Goal: Task Accomplishment & Management: Manage account settings

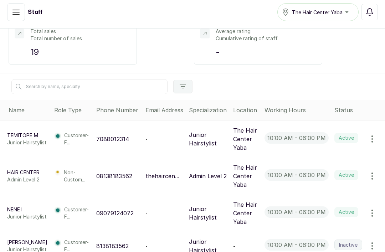
scroll to position [108, 0]
click at [375, 135] on icon "button" at bounding box center [372, 139] width 9 height 9
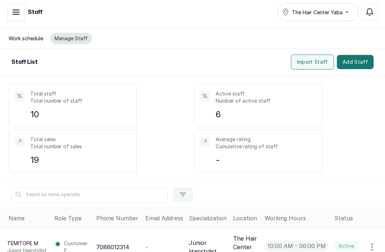
scroll to position [0, 0]
click at [69, 33] on button "Manage Staff" at bounding box center [71, 38] width 42 height 11
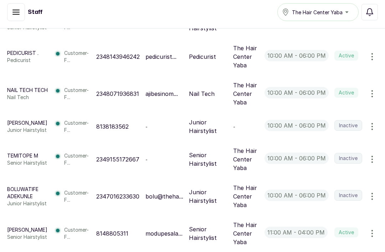
scroll to position [331, 0]
click at [15, 120] on p "Ifeanyi O" at bounding box center [27, 123] width 40 height 7
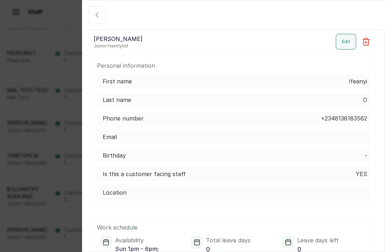
click at [367, 45] on icon "button" at bounding box center [366, 41] width 9 height 9
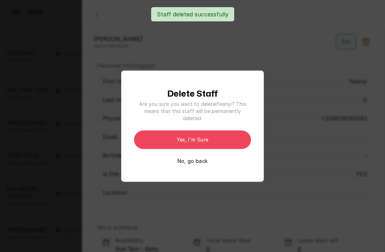
click at [212, 145] on button "Yes, I'm sure" at bounding box center [192, 140] width 117 height 19
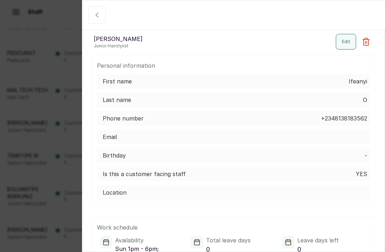
click at [101, 14] on icon "button" at bounding box center [97, 15] width 9 height 9
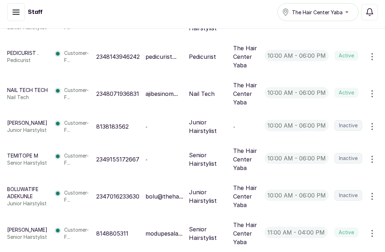
scroll to position [331, 0]
click at [375, 122] on icon "button" at bounding box center [372, 126] width 9 height 9
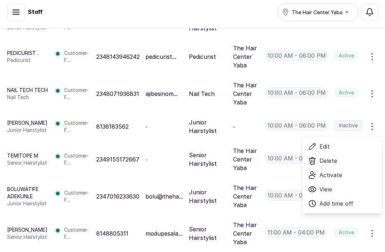
click at [336, 157] on span "Delete" at bounding box center [329, 161] width 18 height 9
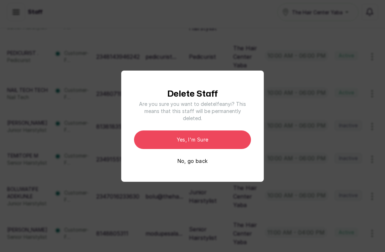
click at [224, 146] on button "Yes, I'm sure" at bounding box center [192, 140] width 117 height 19
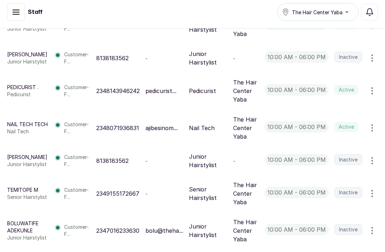
scroll to position [297, 0]
click at [14, 153] on p "Ifeanyi O" at bounding box center [27, 156] width 40 height 7
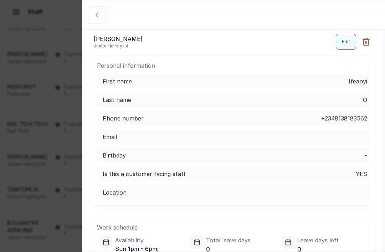
click at [369, 44] on icon "button" at bounding box center [366, 41] width 6 height 7
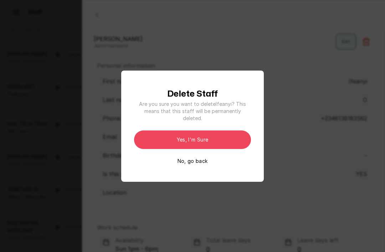
click at [221, 149] on button "Yes, I'm sure" at bounding box center [192, 140] width 117 height 19
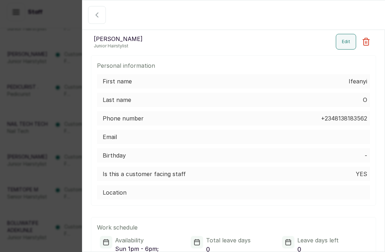
scroll to position [0, 0]
click at [369, 39] on icon "button" at bounding box center [366, 41] width 6 height 7
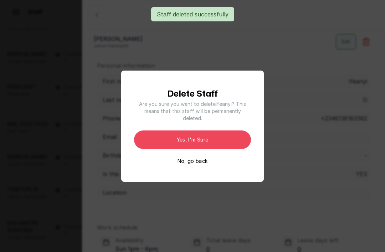
click at [216, 147] on button "Yes, I'm sure" at bounding box center [192, 140] width 117 height 19
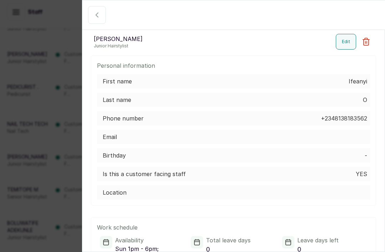
click at [36, 90] on div "Back IO Ifeanyi O Junior Hairstylist Edit Personal information First name Ifean…" at bounding box center [192, 126] width 385 height 252
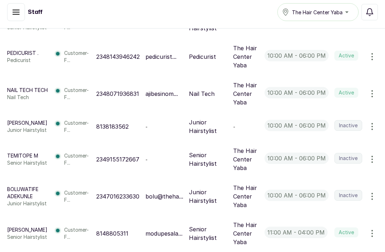
scroll to position [331, 0]
click at [375, 122] on icon "button" at bounding box center [372, 126] width 9 height 9
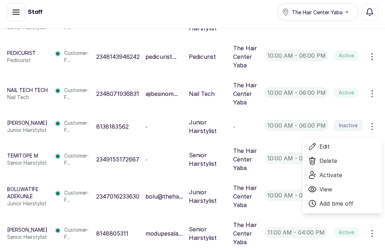
click at [346, 171] on span "Activate" at bounding box center [342, 175] width 69 height 9
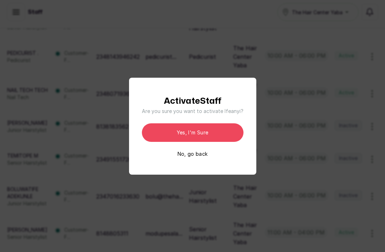
click at [213, 142] on button "Yes, I'm sure" at bounding box center [193, 132] width 102 height 19
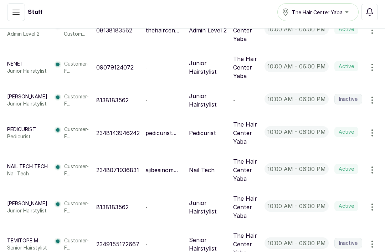
scroll to position [254, 0]
click at [377, 96] on icon "button" at bounding box center [372, 100] width 9 height 9
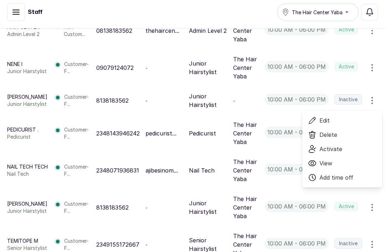
click at [335, 145] on span "Activate" at bounding box center [331, 149] width 23 height 9
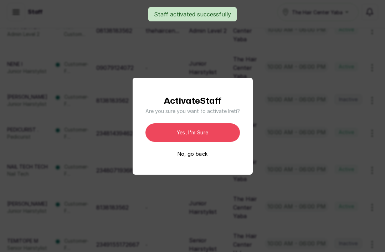
click at [205, 141] on button "Yes, I'm sure" at bounding box center [193, 132] width 95 height 19
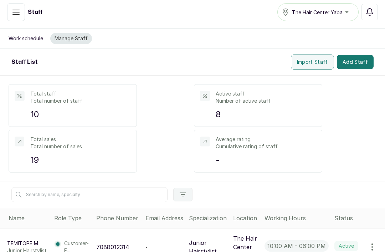
scroll to position [0, 0]
click at [19, 33] on button "Work schedule" at bounding box center [25, 38] width 43 height 11
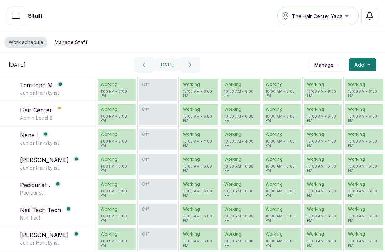
click at [15, 14] on icon "button" at bounding box center [16, 16] width 6 height 4
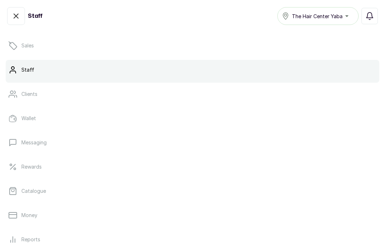
scroll to position [60, 0]
click at [34, 190] on p "Catalogue" at bounding box center [33, 190] width 25 height 7
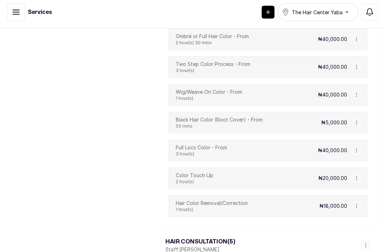
scroll to position [1353, 0]
click at [359, 145] on button "button" at bounding box center [357, 150] width 10 height 10
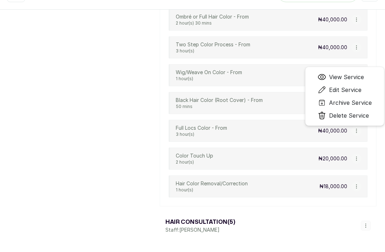
click at [353, 86] on span "Edit Service" at bounding box center [345, 90] width 32 height 9
select select "starting_at"
select select "fixed_value"
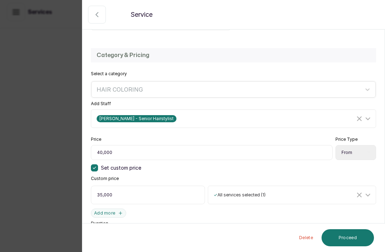
scroll to position [177, 0]
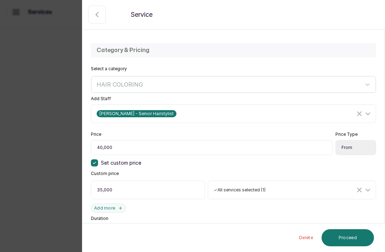
click at [197, 146] on input "40,000" at bounding box center [212, 147] width 242 height 15
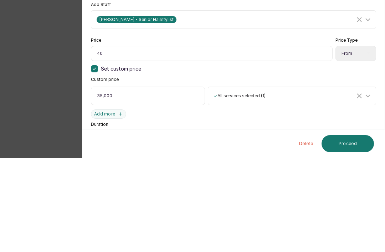
type input "4"
type input "Full Hair Color on Locs, virgin application (lifting may or may not be required…"
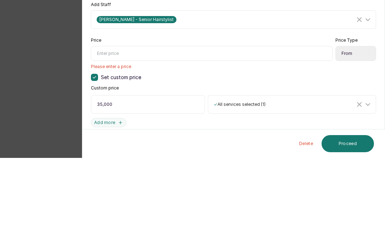
type input "6"
type input "Full Hair Color on Locs, virgin application (lifting may or may not be required…"
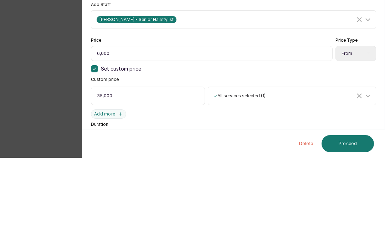
type input "60,000"
click at [362, 132] on div "Price 60,000 Price Type Select Price Type Fixed From Set custom price Custom pr…" at bounding box center [234, 172] width 286 height 81
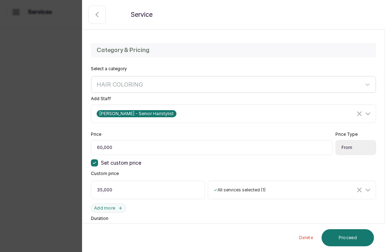
click at [353, 238] on button "Proceed" at bounding box center [348, 237] width 52 height 17
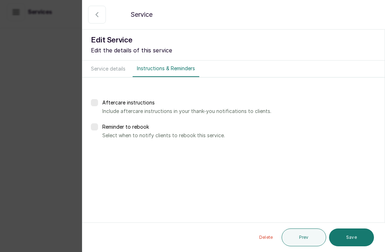
scroll to position [0, 0]
click at [358, 236] on button "Save" at bounding box center [351, 238] width 45 height 18
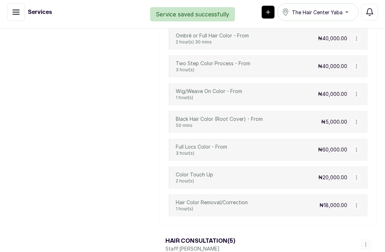
click at [358, 147] on icon "button" at bounding box center [356, 149] width 5 height 5
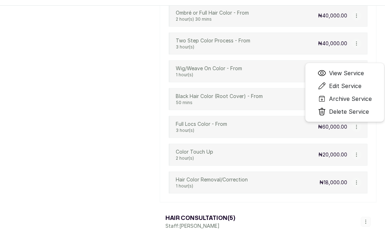
click at [352, 82] on span "Edit Service" at bounding box center [345, 86] width 32 height 9
select select "starting_at"
select select "fixed_value"
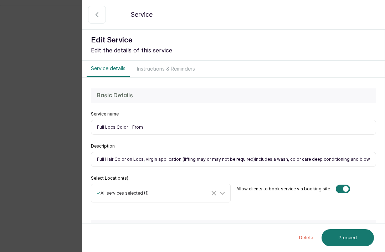
type input "Full Hair Color on Locs, virgin application (lifting may or may not be required…"
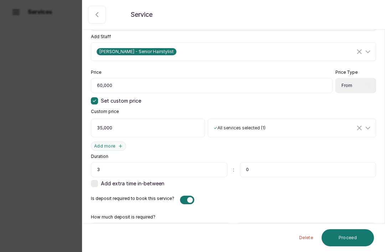
scroll to position [23, 0]
click at [279, 223] on input "5,000" at bounding box center [297, 231] width 121 height 16
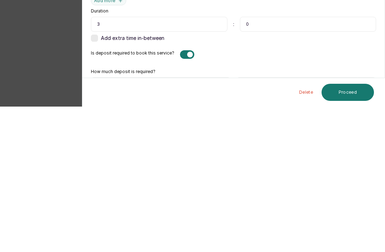
type input "5"
type input "Full Hair Color on Locs, virgin application (lifting may or may not be required…"
type input "5"
type input "Full Hair Color on Locs, virgin application (lifting may or may not be required…"
type input "5,000"
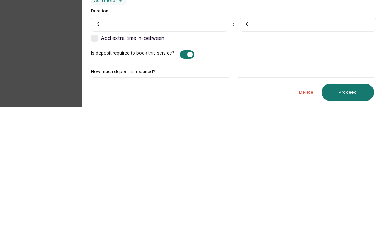
click at [355, 229] on button "Proceed" at bounding box center [348, 237] width 52 height 17
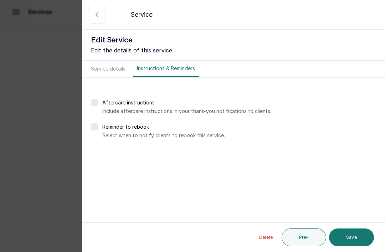
scroll to position [0, 0]
click at [353, 236] on button "Save" at bounding box center [351, 238] width 45 height 18
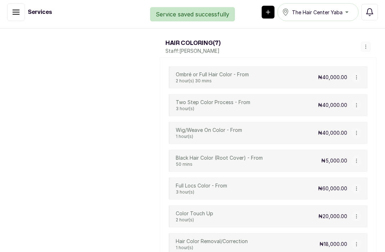
scroll to position [1315, 0]
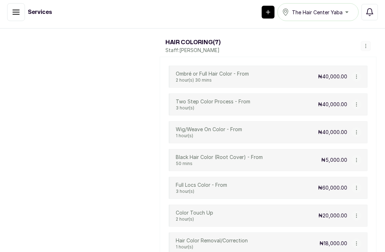
click at [358, 74] on icon "button" at bounding box center [356, 76] width 5 height 5
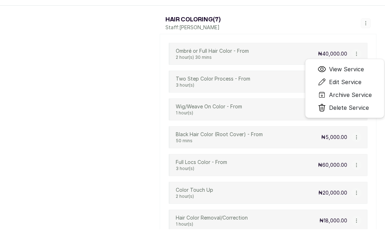
click at [351, 78] on span "Edit Service" at bounding box center [345, 82] width 32 height 9
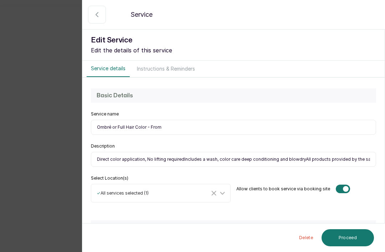
type input "Direct color application, No lifting requiredIncludes a wash, color care deep c…"
select select "fixed"
type input "Direct color application, No lifting requiredIncludes a wash, color care deep c…"
select select "fixed_value"
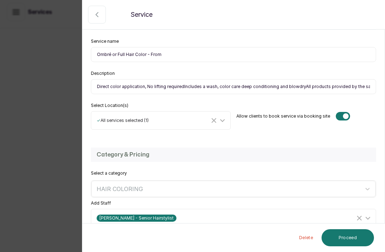
scroll to position [81, 0]
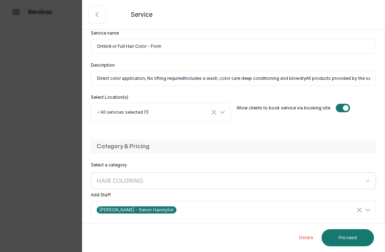
click at [180, 79] on input "Direct color application, No lifting requiredIncludes a wash, color care deep c…" at bounding box center [234, 78] width 286 height 15
click at [300, 79] on input "Direct color application, No lifting required Includes a wash, color care deep …" at bounding box center [234, 78] width 286 height 15
click at [330, 83] on input "Direct color application, No lifting required Includes a wash, color care deep …" at bounding box center [234, 78] width 286 height 15
click at [331, 80] on input "Direct color application, No lifting required Includes a wash, color care deep …" at bounding box center [234, 78] width 286 height 15
click at [326, 81] on input "Direct color application, No lifting required Includes a wash, color care deep …" at bounding box center [234, 78] width 286 height 15
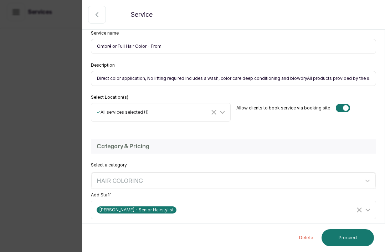
click at [303, 80] on input "Direct color application, No lifting required Includes a wash, color care deep …" at bounding box center [234, 78] width 286 height 15
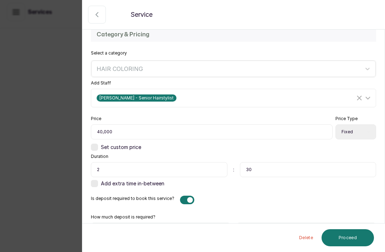
scroll to position [23, 0]
type input "Direct color application, No lifting required Includes a wash, color care deep …"
click at [146, 125] on input "40,000" at bounding box center [212, 132] width 242 height 15
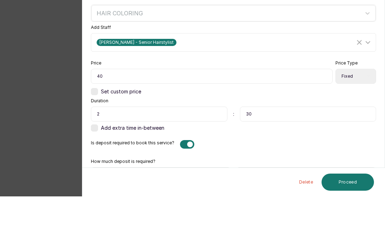
type input "4"
type input "50,000"
click at [338, 116] on div "Price 50,000 Price Type Select Price Type Fixed From Set custom price Duration …" at bounding box center [234, 151] width 286 height 71
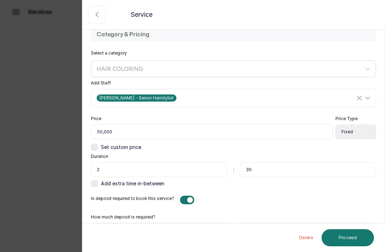
click at [353, 234] on button "Proceed" at bounding box center [348, 237] width 52 height 17
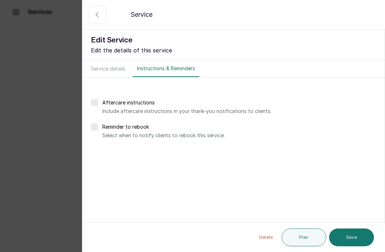
scroll to position [0, 0]
click at [355, 239] on button "Save" at bounding box center [351, 238] width 45 height 18
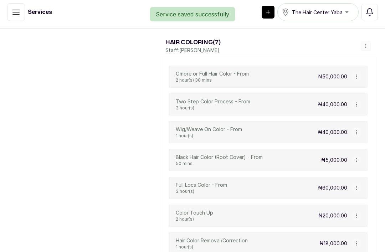
click at [356, 102] on icon "button" at bounding box center [356, 104] width 5 height 5
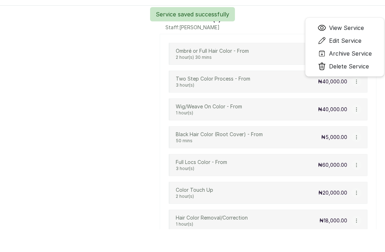
click at [347, 36] on span "Edit Service" at bounding box center [345, 40] width 32 height 9
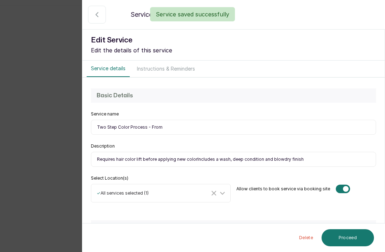
type input "Requires hair color lift before applying new colorIncludes a wash, deep conditi…"
select select "fixed"
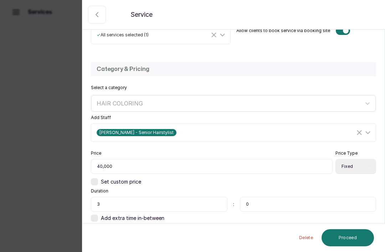
scroll to position [158, 0]
click at [105, 164] on input "40,000" at bounding box center [212, 166] width 242 height 15
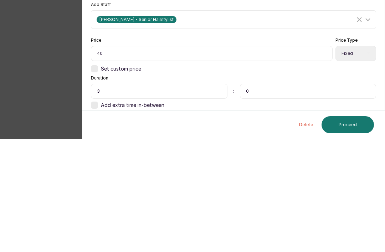
type input "4"
type input "Requires hair color lift before applying new colorIncludes a wash, deep conditi…"
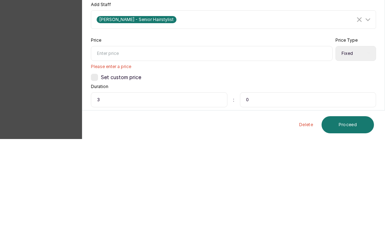
type input "6"
type input "Requires hair color lift before applying new colorIncludes a wash, deep conditi…"
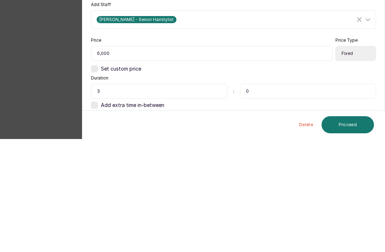
type input "60,000"
click at [314, 55] on div "Category & Pricing Select a category HAIR COLORING Add Staff [PERSON_NAME] - Se…" at bounding box center [233, 150] width 303 height 191
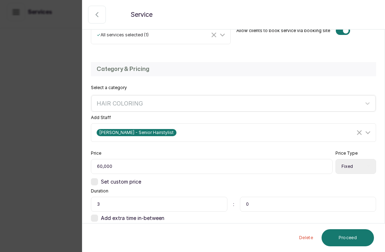
click at [346, 240] on button "Proceed" at bounding box center [348, 237] width 52 height 17
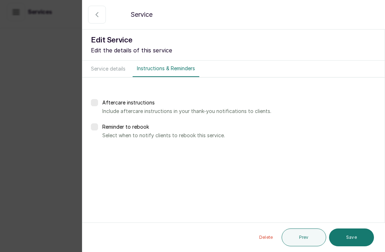
scroll to position [0, 0]
click at [354, 237] on button "Save" at bounding box center [351, 238] width 45 height 18
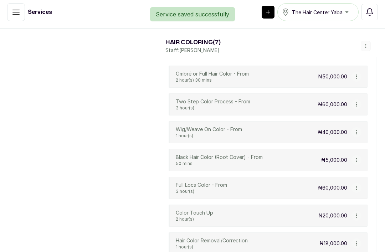
click at [354, 158] on icon "button" at bounding box center [356, 160] width 5 height 5
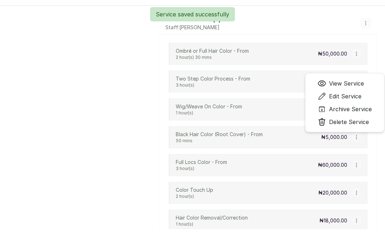
click at [351, 92] on span "Edit Service" at bounding box center [345, 96] width 32 height 9
select select "fixed"
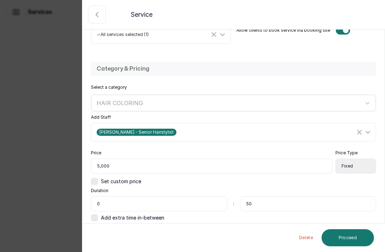
scroll to position [158, 0]
click at [139, 163] on input "5,000" at bounding box center [212, 166] width 242 height 15
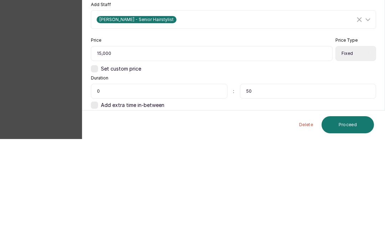
type input "15,000"
click at [364, 178] on div "Set custom price" at bounding box center [234, 181] width 286 height 7
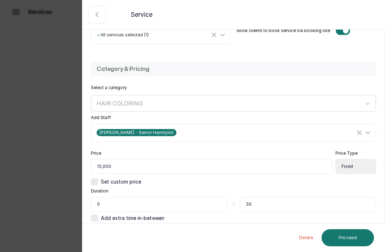
click at [353, 237] on button "Proceed" at bounding box center [348, 237] width 52 height 17
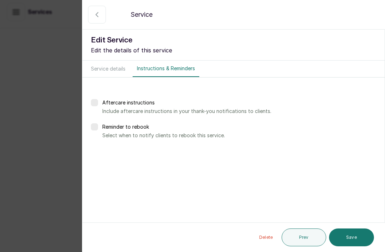
click at [353, 238] on button "Save" at bounding box center [351, 238] width 45 height 18
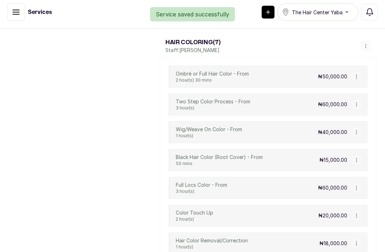
click at [355, 213] on icon "button" at bounding box center [356, 215] width 5 height 5
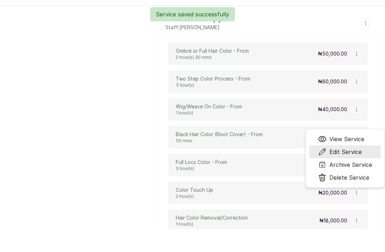
click at [348, 148] on span "Edit Service" at bounding box center [346, 152] width 32 height 9
select select "fixed"
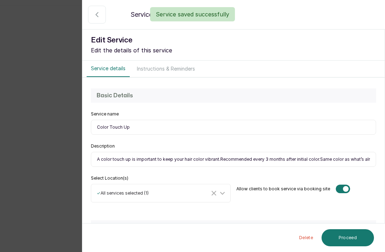
type input "A color touch up is important to keep your hair color vibrant.Recommended every…"
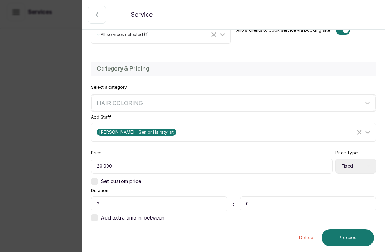
scroll to position [158, 0]
click at [100, 164] on input "20,000" at bounding box center [212, 166] width 242 height 15
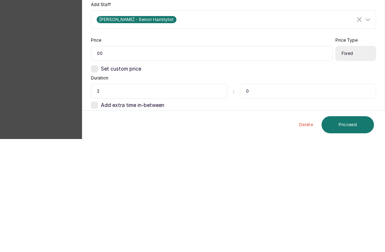
type input "0"
type input "A color touch up is important to keep your hair color vibrant.Recommended every…"
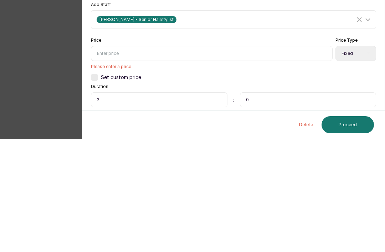
type input "A color touch up is important to keep your hair color vibrant.Recommended every…"
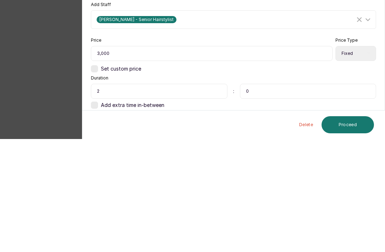
type input "30,000"
click at [316, 55] on div "Category & Pricing Select a category HAIR COLORING Add Staff [PERSON_NAME] - Se…" at bounding box center [233, 150] width 303 height 191
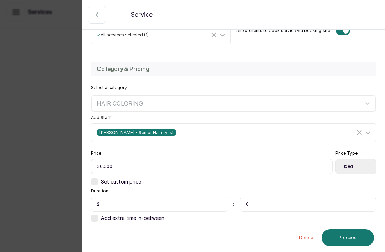
click at [347, 242] on button "Proceed" at bounding box center [348, 237] width 52 height 17
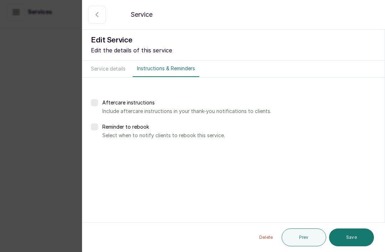
scroll to position [0, 0]
click at [358, 237] on button "Save" at bounding box center [351, 238] width 45 height 18
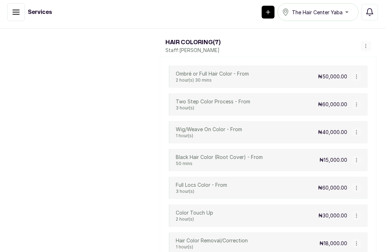
click at [357, 241] on icon "button" at bounding box center [356, 243] width 5 height 5
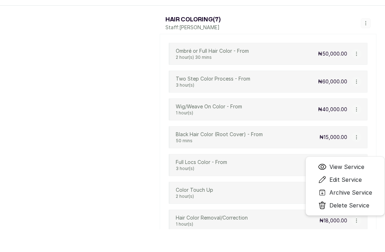
click at [352, 176] on span "Edit Service" at bounding box center [346, 180] width 32 height 9
select select "fixed"
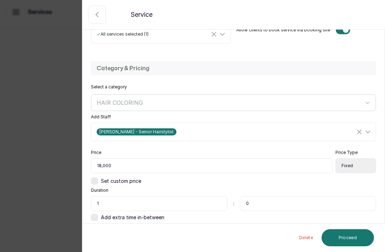
scroll to position [158, 0]
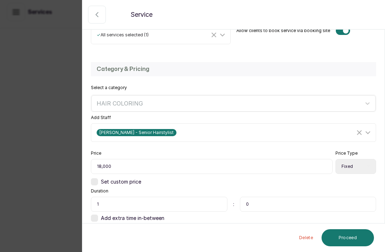
click at [121, 164] on input "18,000" at bounding box center [212, 166] width 242 height 15
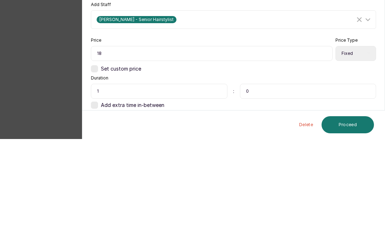
type input "1"
type input "An add on service to either a Full color or Two Step Color Service.Removes the …"
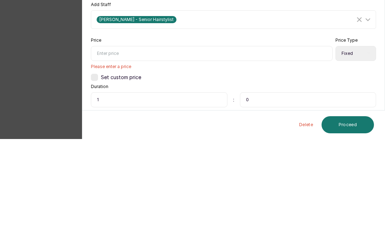
type input "2"
type input "An add on service to either a Full color or Two Step Color Service.Removes the …"
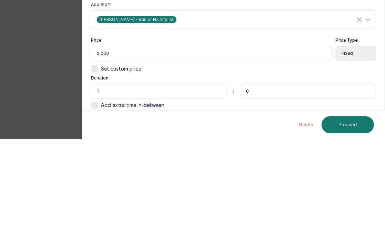
type input "20,000"
click at [317, 55] on div "Category & Pricing Select a category HAIR COLORING Add Staff [PERSON_NAME] - Se…" at bounding box center [233, 150] width 303 height 191
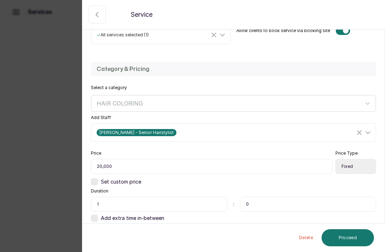
click at [350, 239] on button "Proceed" at bounding box center [348, 237] width 52 height 17
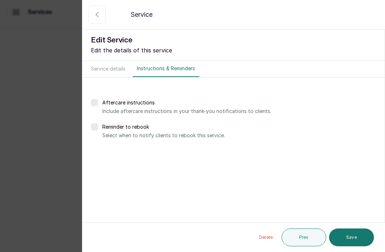
click at [359, 233] on button "Save" at bounding box center [351, 238] width 45 height 18
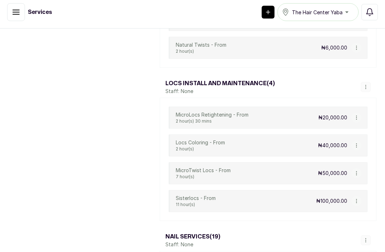
scroll to position [1965, 0]
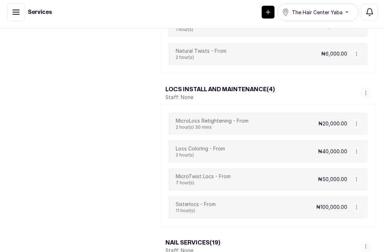
click at [354, 147] on button "button" at bounding box center [357, 152] width 10 height 10
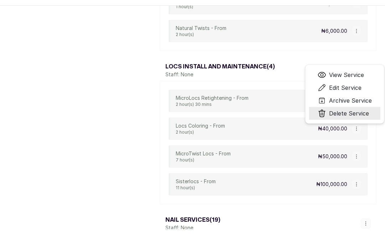
click at [353, 109] on span "Delete Service" at bounding box center [349, 113] width 40 height 9
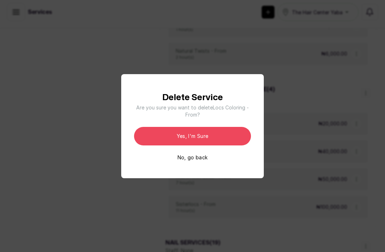
click at [208, 146] on button "Yes, I'm sure" at bounding box center [192, 136] width 117 height 19
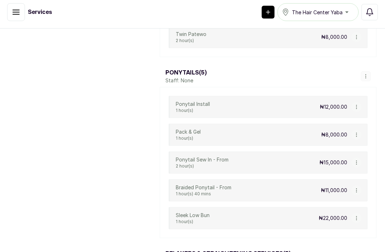
scroll to position [3058, 0]
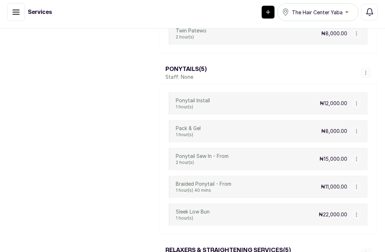
click at [367, 68] on button "button" at bounding box center [366, 73] width 10 height 10
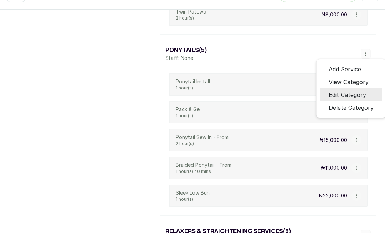
click at [357, 91] on span "Edit Category" at bounding box center [347, 95] width 37 height 9
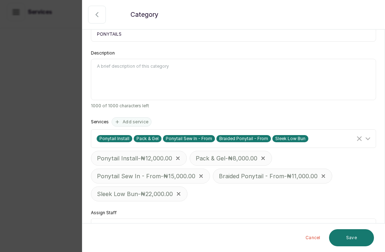
scroll to position [76, 0]
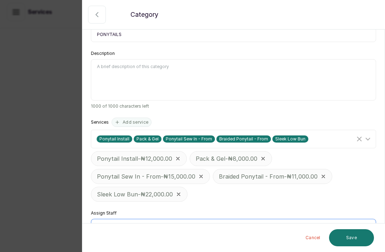
click at [276, 220] on div "Select..." at bounding box center [233, 229] width 285 height 18
click at [283, 220] on div "Select..." at bounding box center [233, 229] width 285 height 18
click at [365, 224] on icon at bounding box center [368, 228] width 9 height 9
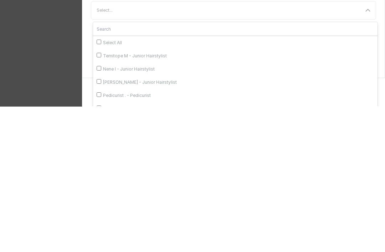
scroll to position [148, 0]
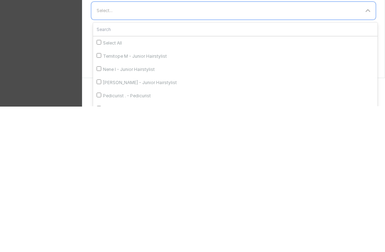
click at [155, 199] on span "Temitope M - Junior Hairstylist" at bounding box center [135, 202] width 64 height 6
click at [101, 199] on input "Temitope M - Junior Hairstylist" at bounding box center [99, 201] width 5 height 5
checkbox input "true"
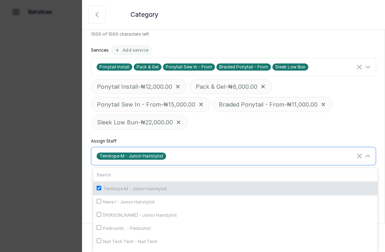
scroll to position [21, 0]
click at [150, 200] on span "Nene I - Junior Hairstylist" at bounding box center [129, 203] width 52 height 6
click at [101, 199] on input "Nene I - Junior Hairstylist" at bounding box center [99, 201] width 5 height 5
checkbox input "true"
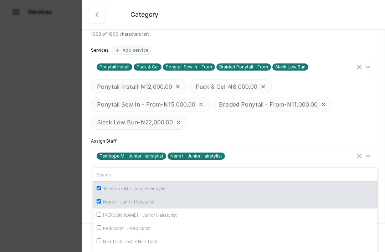
click at [335, 108] on div "Assigned staff can perform all services within this category Assigned staff can…" at bounding box center [233, 38] width 303 height 271
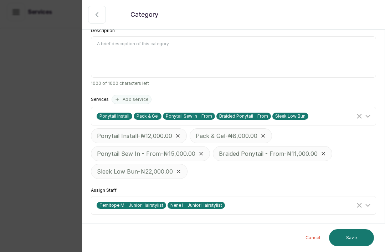
scroll to position [76, 0]
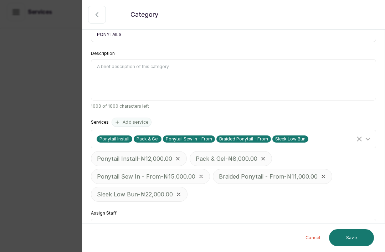
click at [358, 238] on button "Save" at bounding box center [351, 237] width 45 height 17
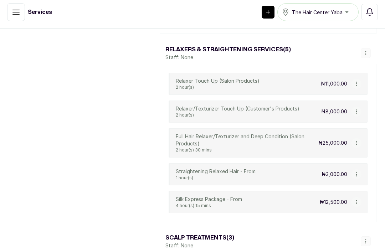
scroll to position [3259, 0]
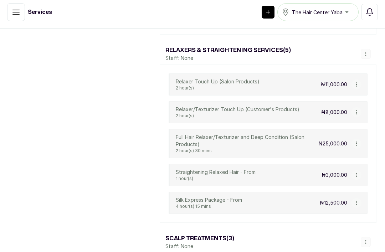
click at [358, 201] on icon "button" at bounding box center [356, 203] width 5 height 5
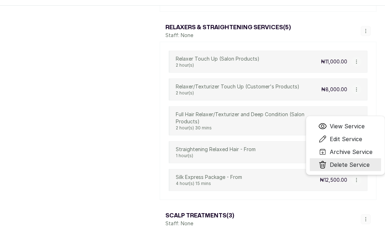
click at [361, 161] on span "Delete Service" at bounding box center [350, 165] width 40 height 9
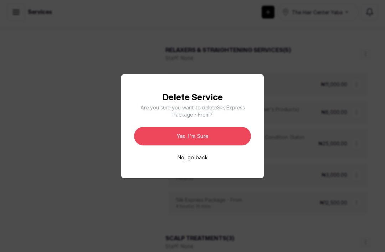
click at [209, 146] on button "Yes, I'm sure" at bounding box center [192, 136] width 117 height 19
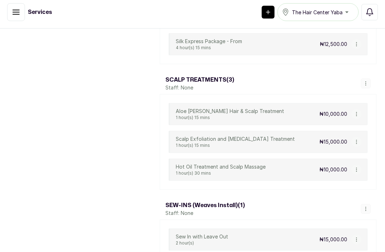
scroll to position [3416, 0]
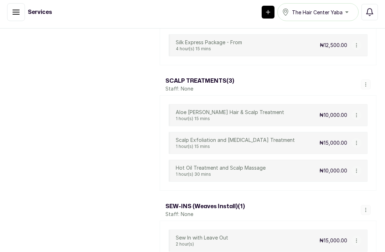
click at [357, 113] on icon "button" at bounding box center [357, 115] width 0 height 4
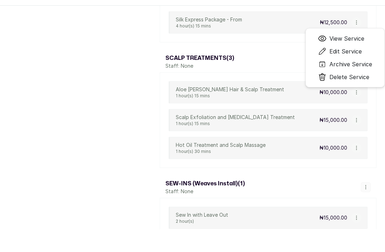
click at [350, 73] on span "Delete Service" at bounding box center [350, 77] width 40 height 9
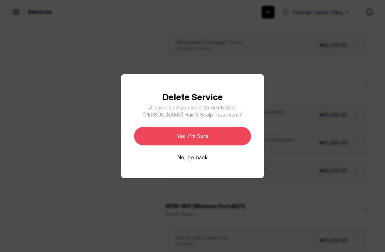
click at [221, 146] on button "Yes, I'm sure" at bounding box center [192, 136] width 117 height 19
click at [199, 161] on button "No, go back" at bounding box center [193, 157] width 30 height 7
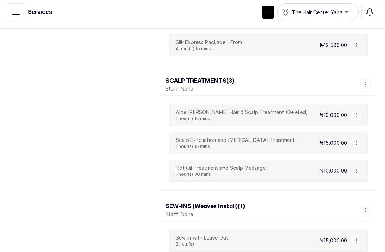
click at [357, 110] on button "button" at bounding box center [357, 115] width 10 height 10
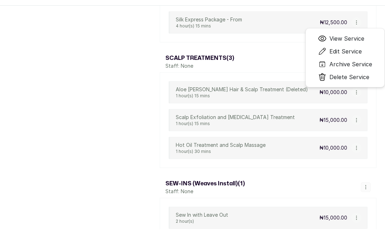
click at [353, 61] on span "Archive Service" at bounding box center [351, 64] width 43 height 9
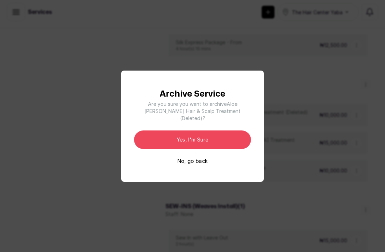
click at [224, 145] on button "Yes, I'm sure" at bounding box center [192, 140] width 117 height 19
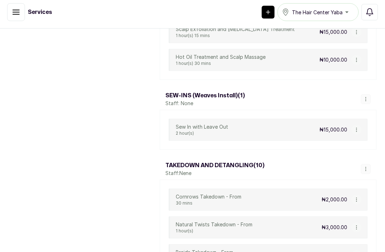
scroll to position [3472, 0]
click at [360, 125] on button "button" at bounding box center [357, 130] width 10 height 10
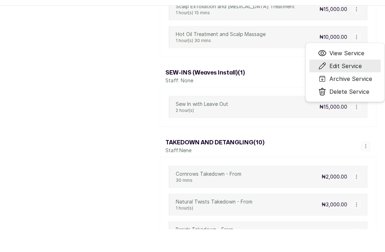
click at [351, 62] on span "Edit Service" at bounding box center [346, 66] width 32 height 9
select select "fixed"
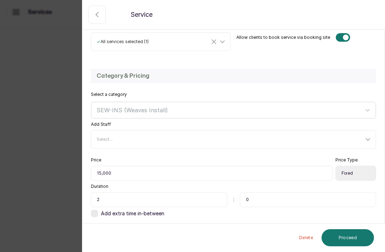
scroll to position [147, 0]
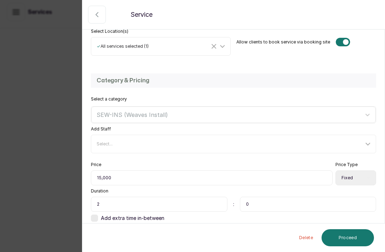
click at [113, 175] on input "15,000" at bounding box center [212, 178] width 242 height 15
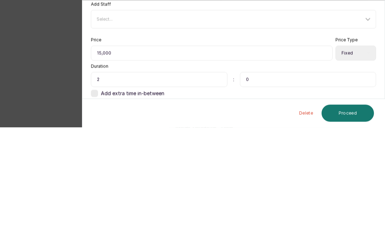
click at [348, 229] on button "Proceed" at bounding box center [348, 237] width 52 height 17
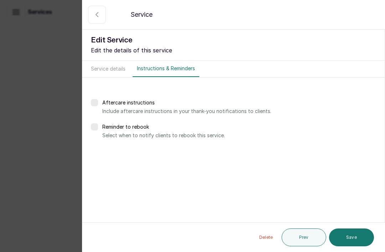
scroll to position [0, 0]
click at [308, 235] on button "Prev" at bounding box center [304, 238] width 45 height 18
select select "fixed"
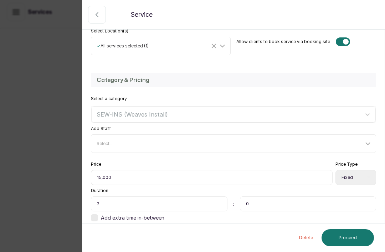
scroll to position [147, 0]
click at [148, 179] on input "15,000" at bounding box center [212, 178] width 242 height 15
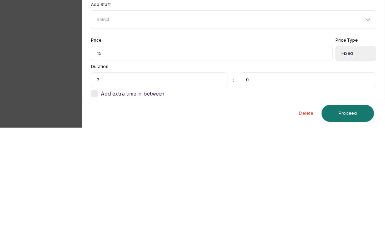
type input "1"
type input "20,000"
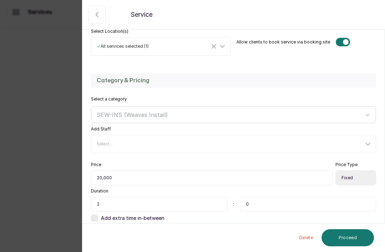
click at [361, 238] on button "Proceed" at bounding box center [348, 237] width 52 height 17
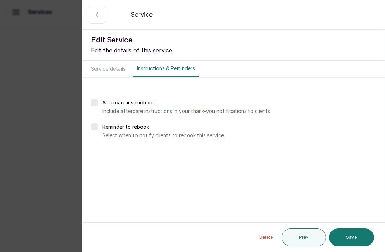
click at [356, 239] on button "Save" at bounding box center [351, 238] width 45 height 18
